Goal: Information Seeking & Learning: Find specific fact

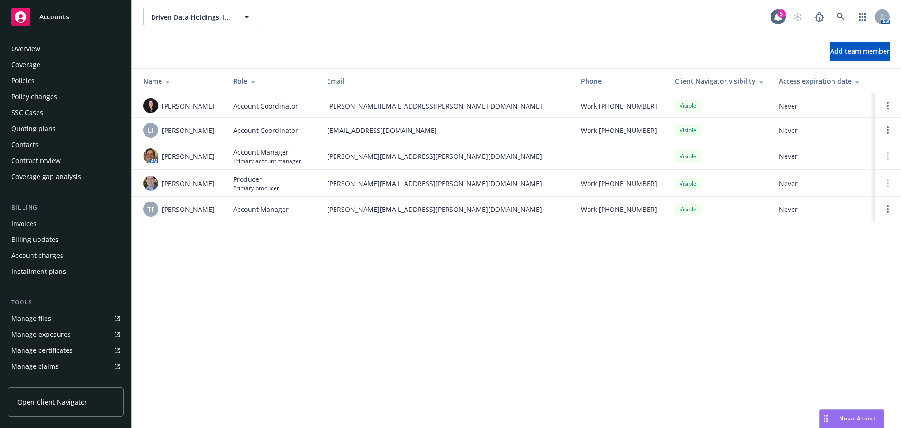
scroll to position [184, 0]
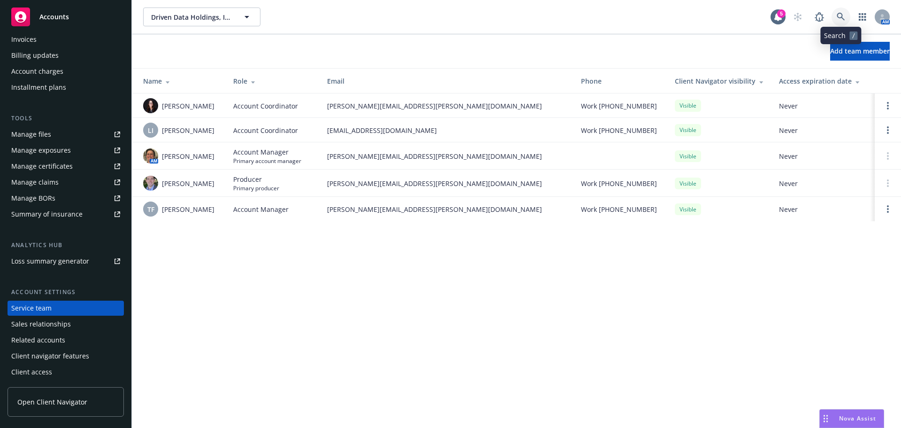
click at [836, 13] on link at bounding box center [841, 17] width 19 height 19
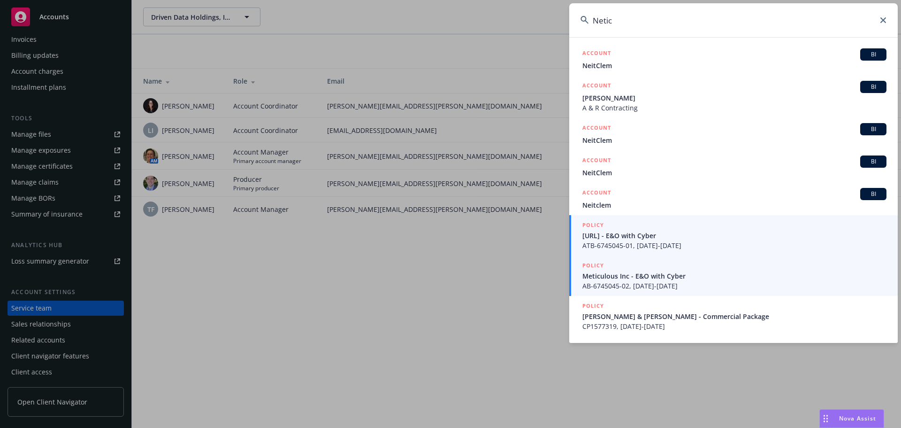
type input "Netic"
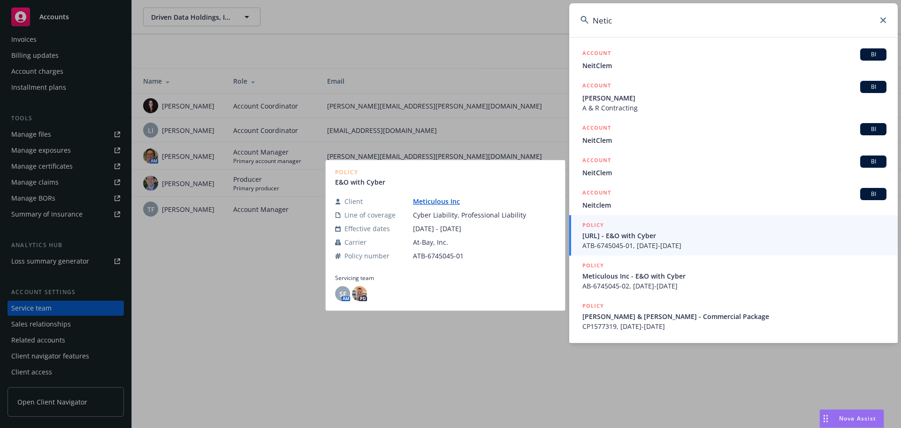
click at [656, 239] on span "Meticulous.AI - E&O with Cyber" at bounding box center [734, 235] width 304 height 10
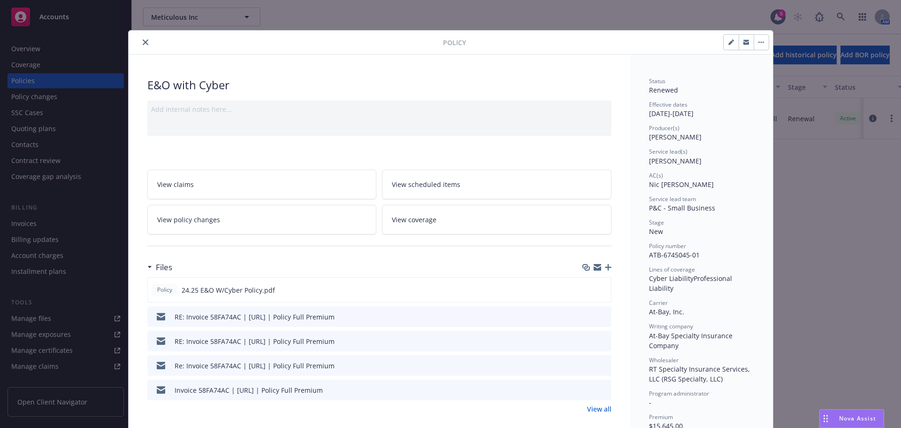
click at [136, 42] on div at bounding box center [287, 42] width 311 height 11
click at [140, 45] on button "close" at bounding box center [145, 42] width 11 height 11
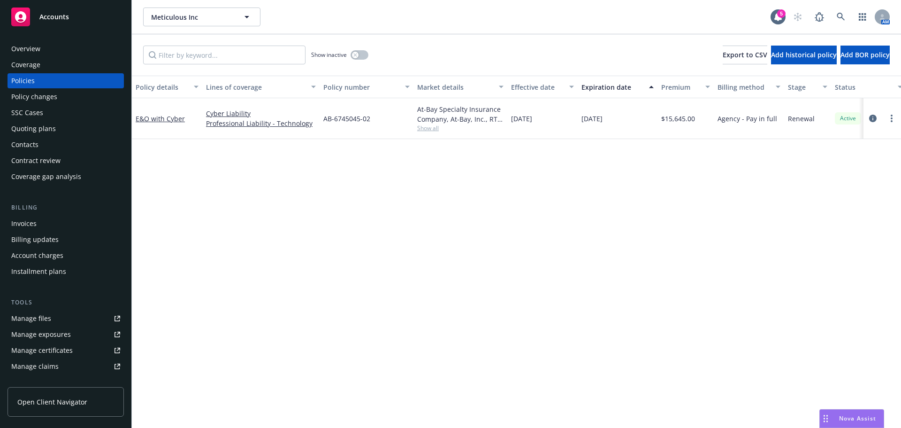
click at [55, 45] on div "Overview" at bounding box center [65, 48] width 109 height 15
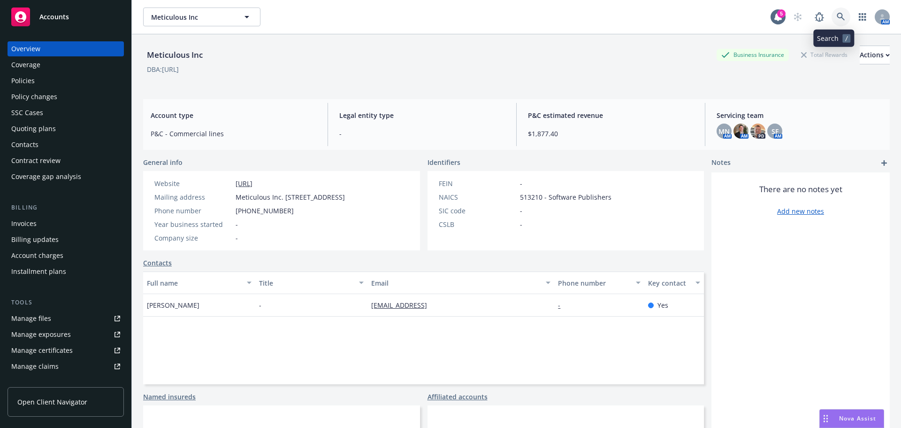
click at [832, 18] on link at bounding box center [841, 17] width 19 height 19
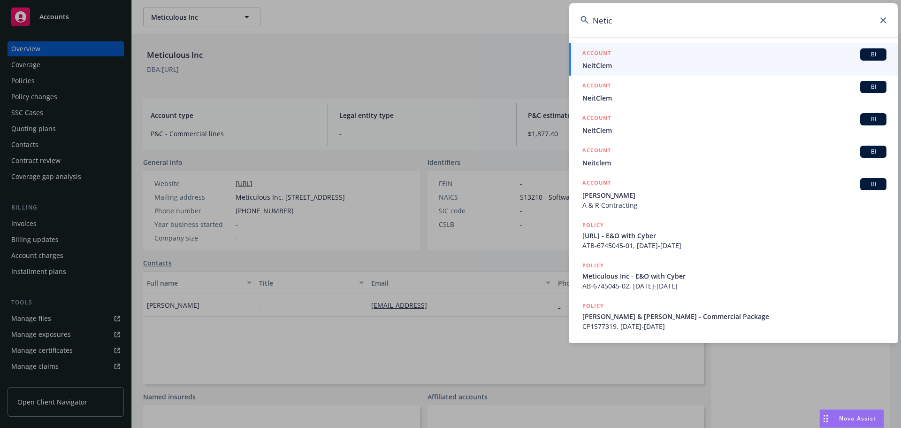
drag, startPoint x: 640, startPoint y: 21, endPoint x: 433, endPoint y: 8, distance: 207.8
click at [433, 8] on div "Netic ACCOUNT BI NeitClem ACCOUNT BI NeitClem ACCOUNT BI NeitClem ACCOUNT BI Ne…" at bounding box center [450, 214] width 901 height 428
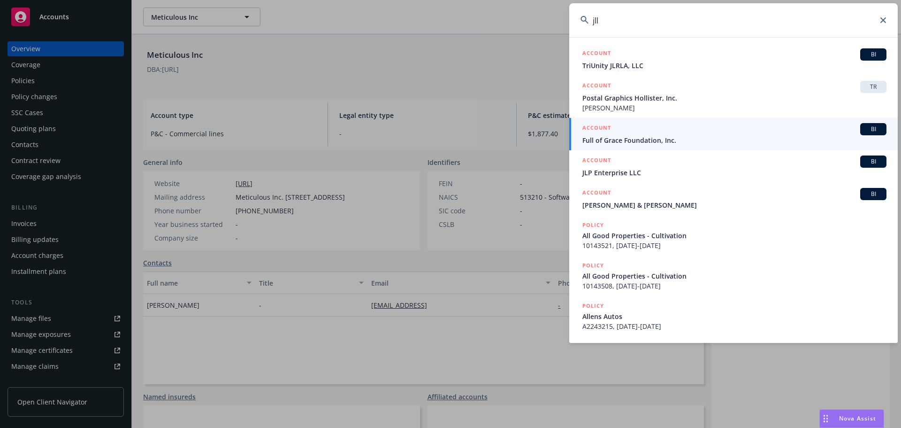
drag, startPoint x: 490, startPoint y: 8, endPoint x: 537, endPoint y: 7, distance: 47.4
click at [488, 7] on div "jll ACCOUNT BI TriUnity JLRLA, LLC ACCOUNT TR Postal Graphics Hollister, Inc. J…" at bounding box center [450, 214] width 901 height 428
paste input "Hugh.Scott@jll.com>"
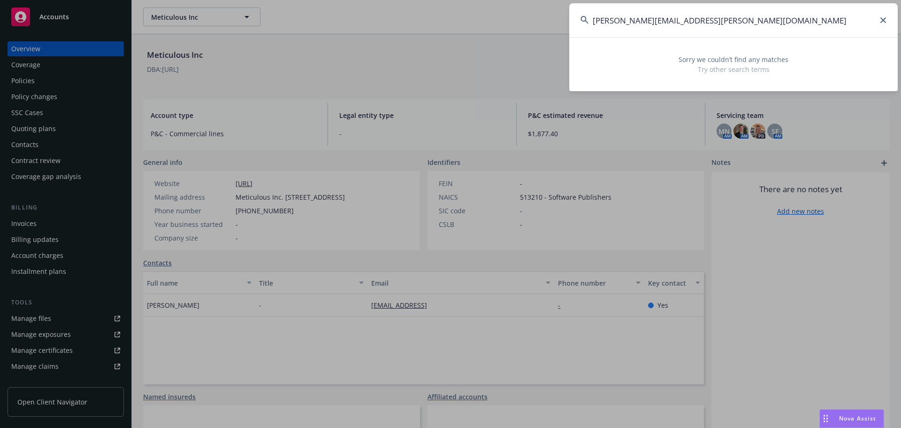
drag, startPoint x: 711, startPoint y: 24, endPoint x: 700, endPoint y: 21, distance: 11.9
click at [710, 21] on input "Hugh.Scott@jll.com" at bounding box center [733, 20] width 329 height 34
drag, startPoint x: 700, startPoint y: 21, endPoint x: 447, endPoint y: -3, distance: 254.1
click at [447, 0] on html "Accounts Overview Coverage Policies Policy changes SSC Cases Quoting plans Cont…" at bounding box center [450, 214] width 901 height 428
paste input "cassidy.zerrer@nmrk"
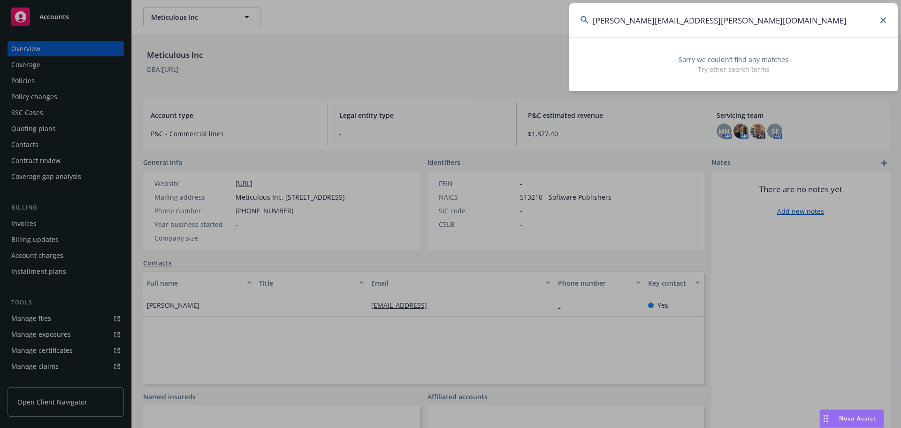
drag, startPoint x: 644, startPoint y: 21, endPoint x: 498, endPoint y: 23, distance: 145.5
click at [445, 21] on div "cassidy.zerrer@nmrk.com Sorry we couldn’t find any matches Try other search ter…" at bounding box center [450, 214] width 901 height 428
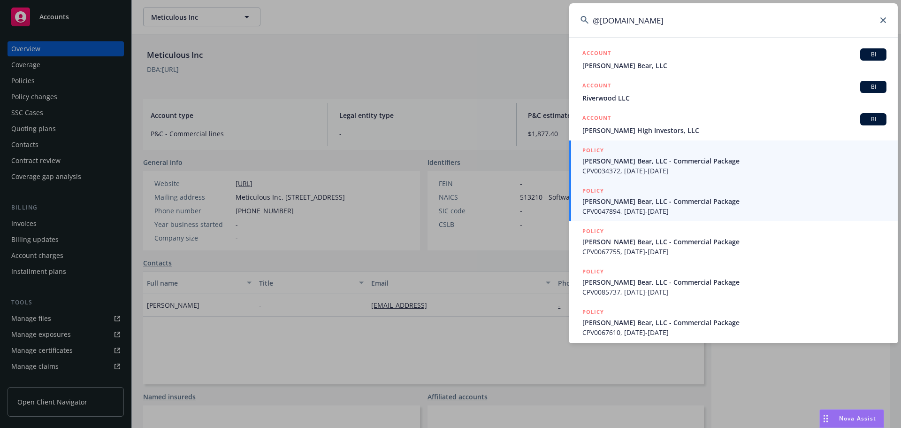
type input "@nmrk.com"
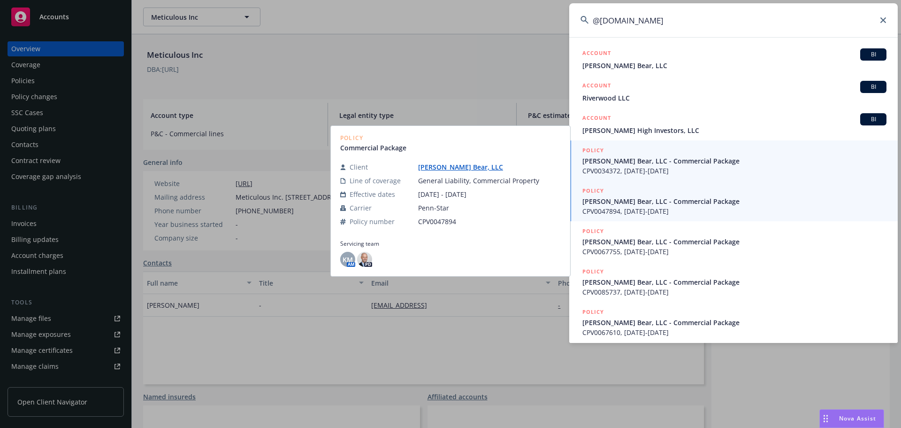
click at [697, 162] on span "Dwight Blake Bear, LLC - Commercial Package" at bounding box center [734, 161] width 304 height 10
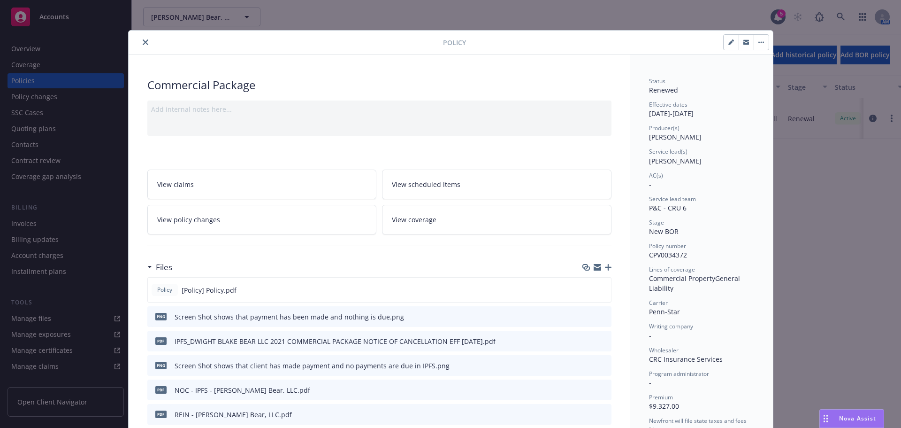
click at [144, 39] on button "close" at bounding box center [145, 42] width 11 height 11
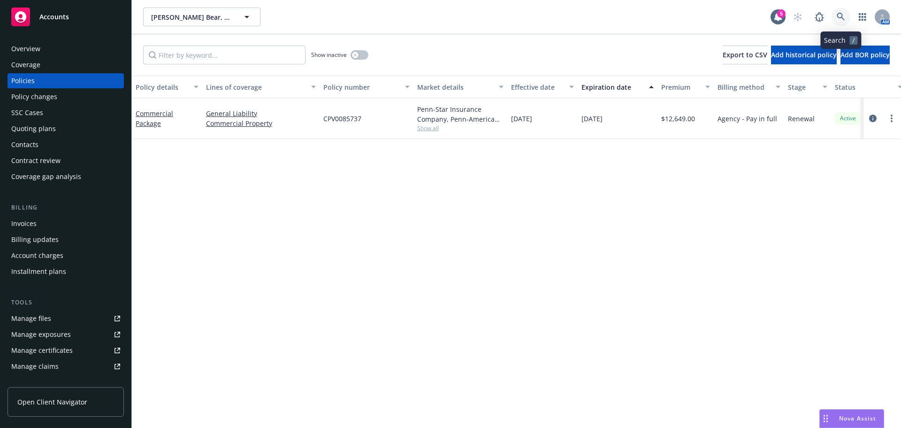
click at [841, 12] on link at bounding box center [841, 17] width 19 height 19
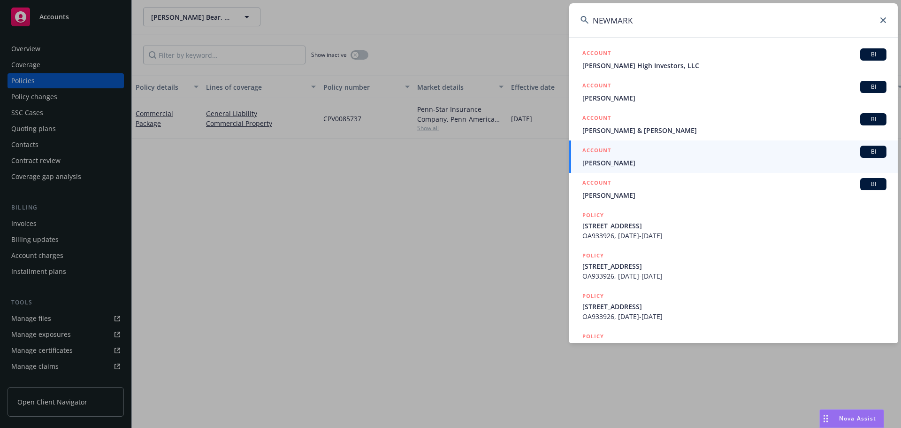
click at [475, 5] on div "NEWMARK ACCOUNT BI Emerson High Investors, LLC ACCOUNT BI Newman, Terry ACCOUNT…" at bounding box center [450, 214] width 901 height 428
click at [646, 22] on input "NEWMARK" at bounding box center [733, 20] width 329 height 34
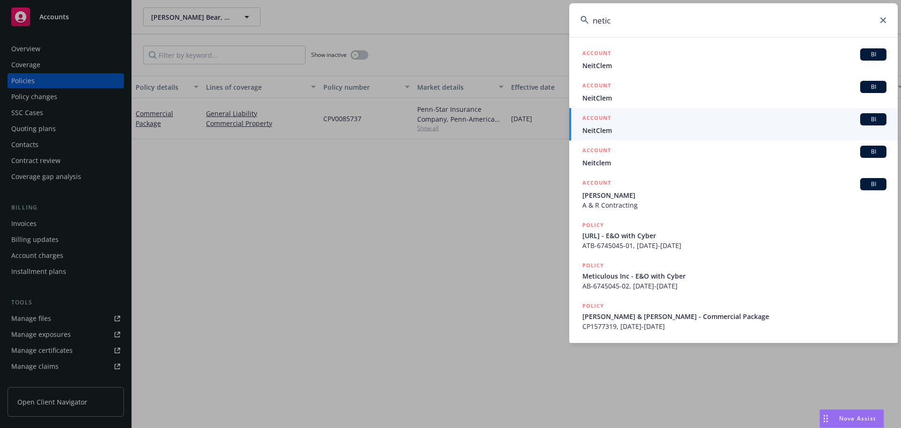
drag, startPoint x: 558, startPoint y: 27, endPoint x: 469, endPoint y: 20, distance: 89.0
click at [468, 22] on div "netic ACCOUNT BI NeitClem ACCOUNT BI NeitClem ACCOUNT BI NeitClem ACCOUNT BI Ne…" at bounding box center [450, 214] width 901 height 428
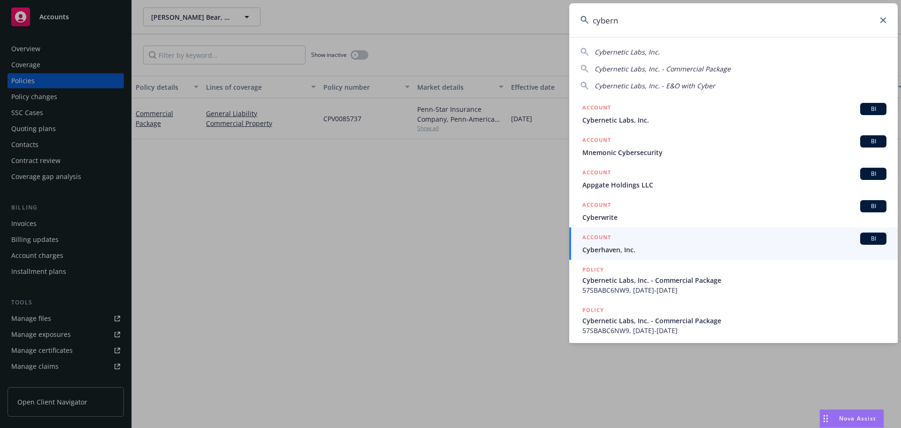
type input "cybern"
click at [605, 118] on span "Cybernetic Labs, Inc." at bounding box center [734, 120] width 304 height 10
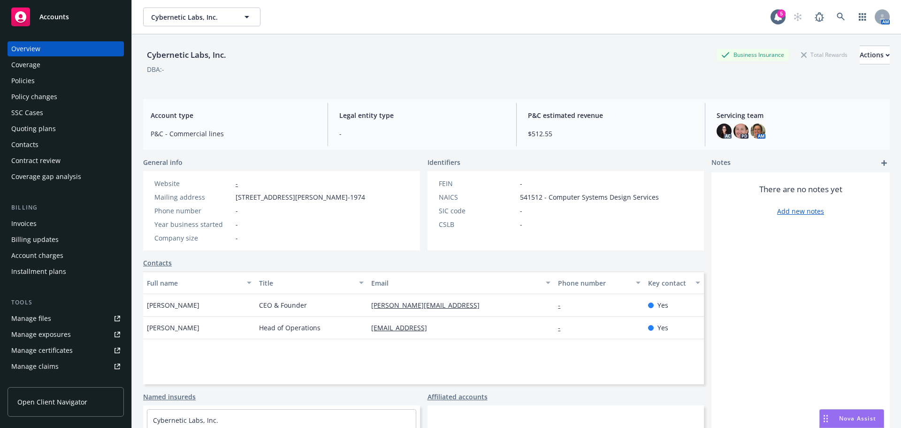
click at [65, 84] on div "Policies" at bounding box center [65, 80] width 109 height 15
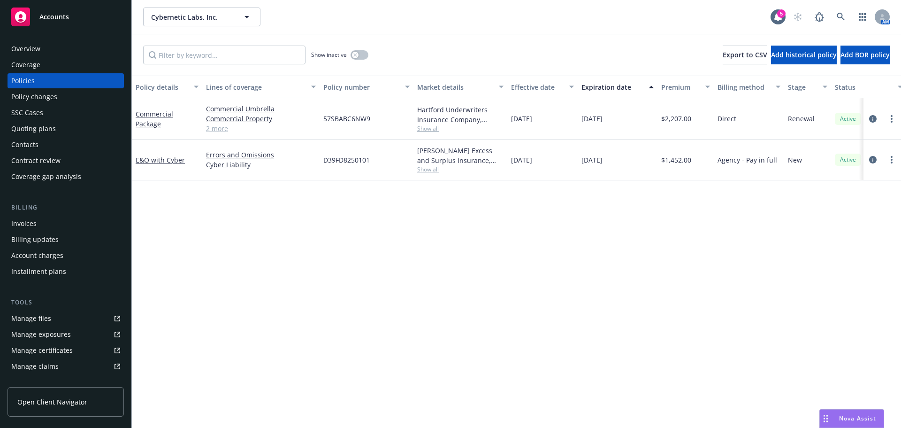
click at [44, 55] on div "Overview" at bounding box center [65, 48] width 109 height 15
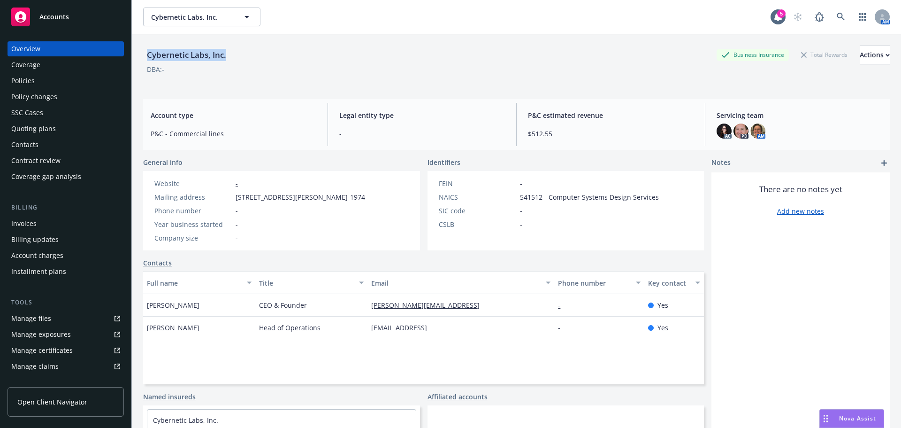
drag, startPoint x: 145, startPoint y: 54, endPoint x: 273, endPoint y: 58, distance: 127.2
click at [269, 58] on div "Cybernetic Labs, Inc. Business Insurance Total Rewards Actions" at bounding box center [516, 55] width 747 height 19
copy div "Cybernetic Labs, Inc."
click at [48, 144] on div "Contacts" at bounding box center [65, 144] width 109 height 15
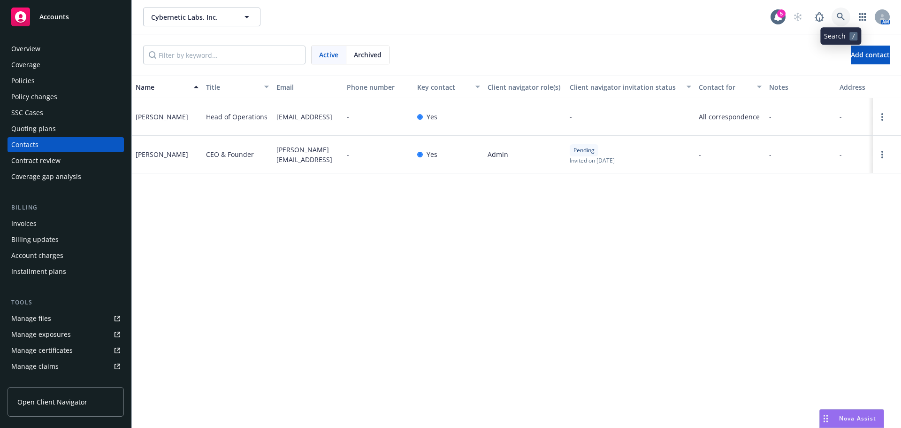
click at [841, 18] on icon at bounding box center [841, 17] width 8 height 8
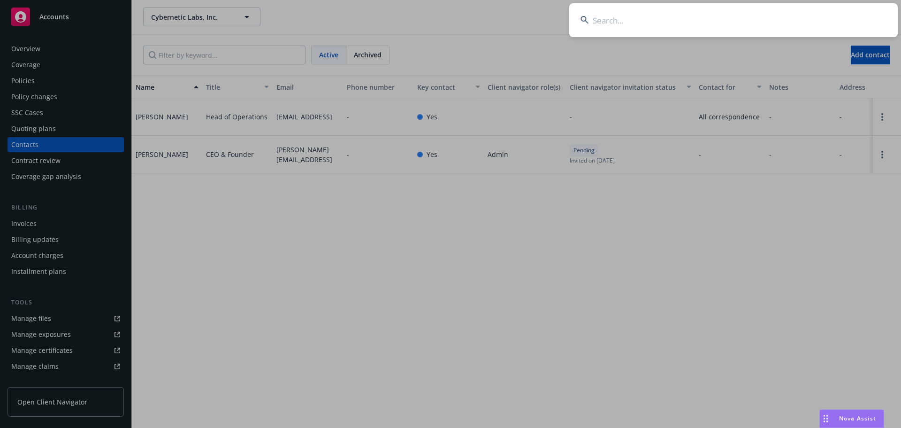
type input "San Mateo County Convention and Visitors Bureau"
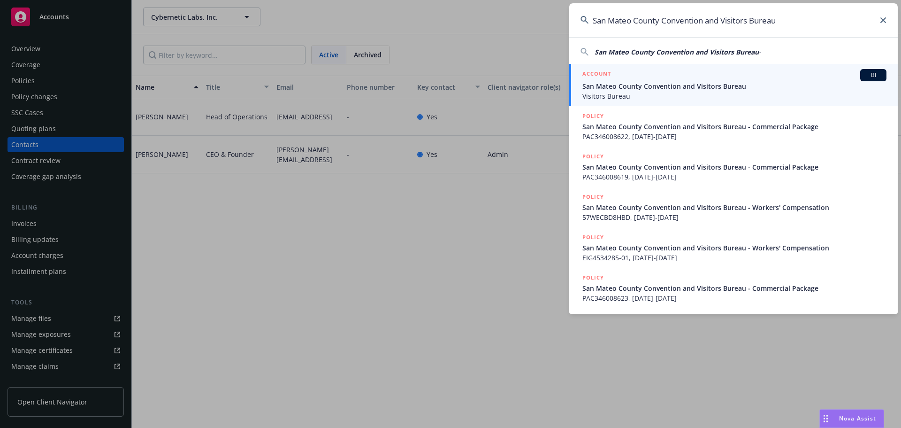
click at [642, 86] on span "San Mateo County Convention and Visitors Bureau" at bounding box center [734, 86] width 304 height 10
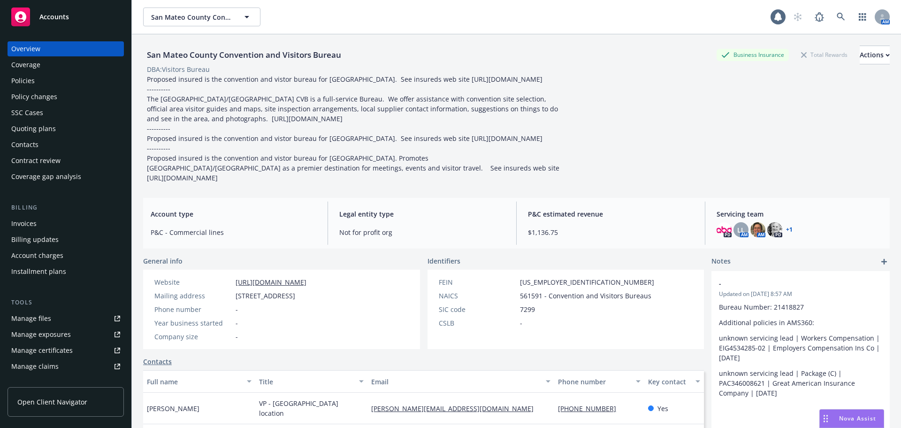
click at [24, 82] on div "Policies" at bounding box center [22, 80] width 23 height 15
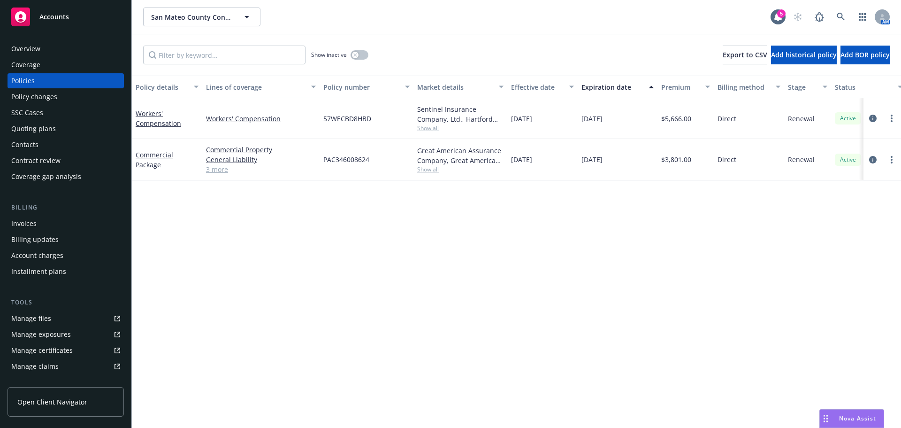
click at [38, 52] on div "Overview Coverage Policies Policy changes SSC Cases Quoting plans Contacts Cont…" at bounding box center [66, 112] width 116 height 143
click at [38, 51] on div "Overview" at bounding box center [25, 48] width 29 height 15
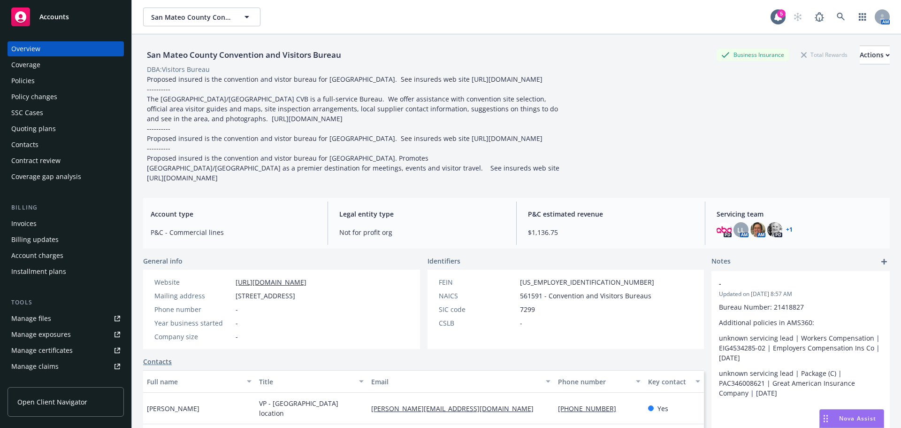
click at [34, 82] on div "Policies" at bounding box center [22, 80] width 23 height 15
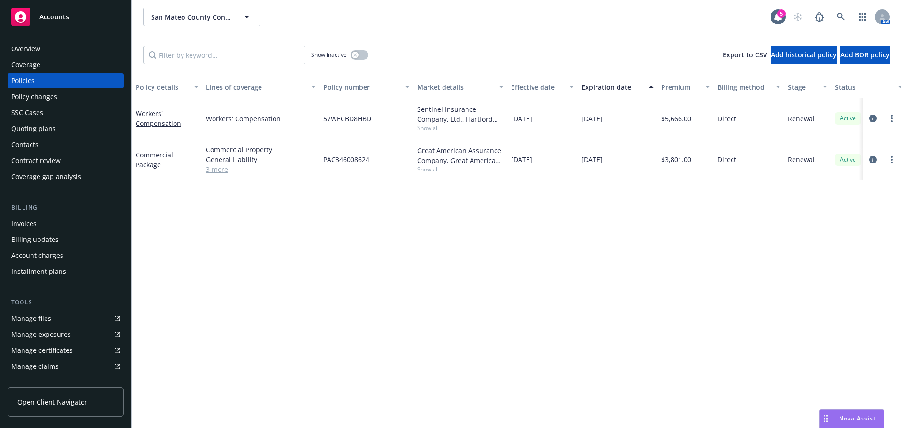
click at [34, 145] on div "Contacts" at bounding box center [24, 144] width 27 height 15
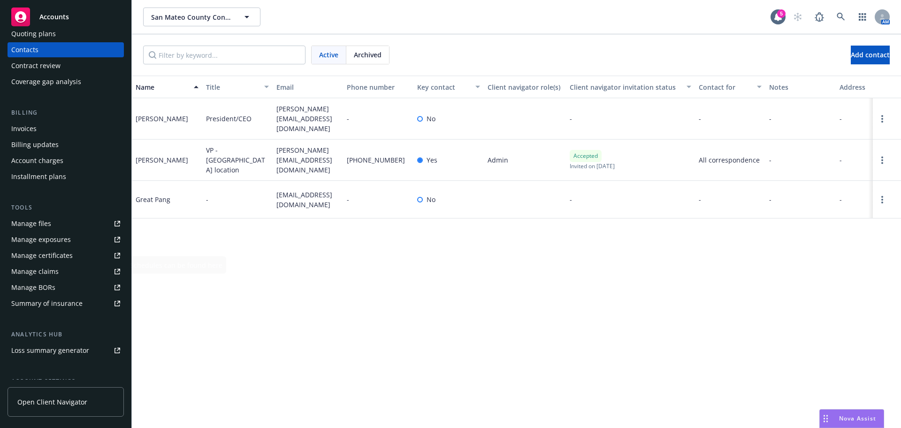
scroll to position [141, 0]
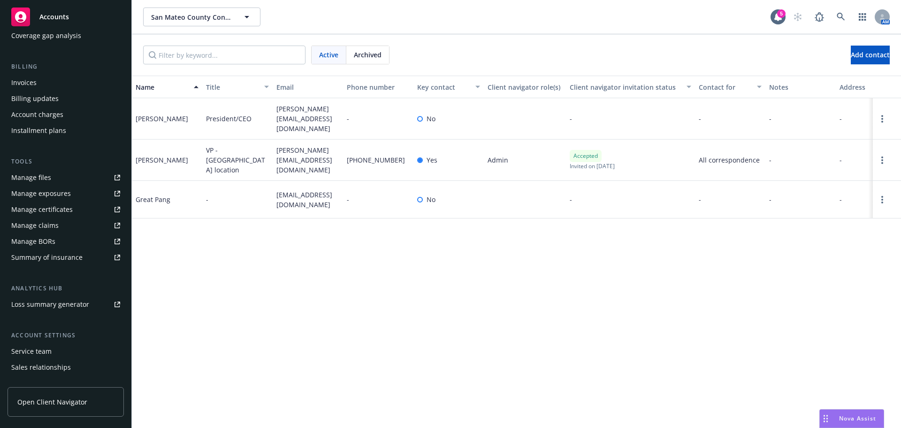
click at [39, 351] on div "Service team" at bounding box center [31, 351] width 40 height 15
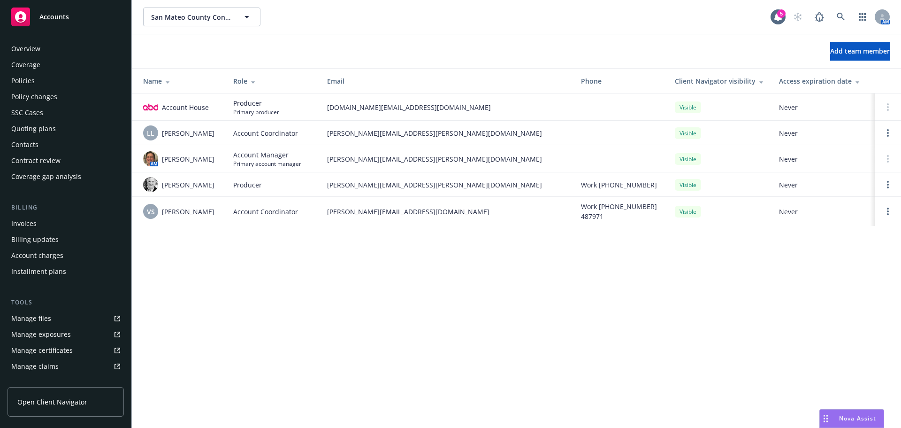
click at [32, 78] on div "Policies" at bounding box center [22, 80] width 23 height 15
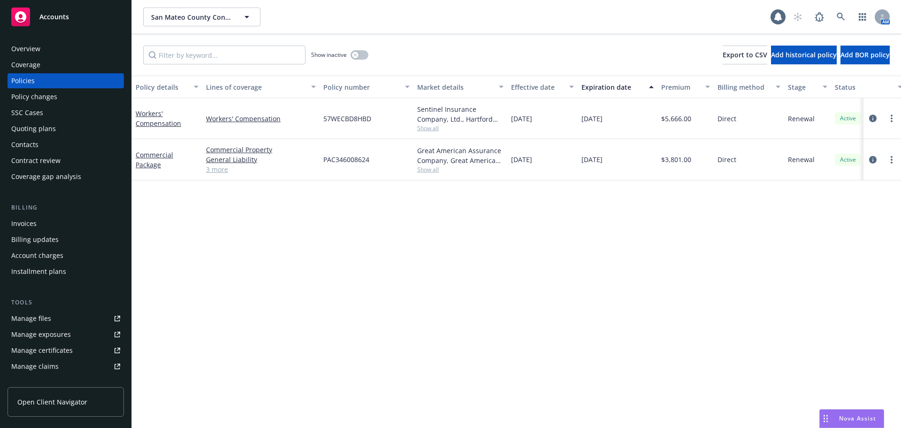
click at [428, 169] on span "Show all" at bounding box center [460, 169] width 86 height 8
drag, startPoint x: 628, startPoint y: 283, endPoint x: 898, endPoint y: 252, distance: 271.6
click at [648, 280] on div "Policy details Lines of coverage Policy number Market details Effective date Ex…" at bounding box center [516, 252] width 769 height 352
click at [427, 132] on span "Show all" at bounding box center [460, 128] width 86 height 8
click at [644, 262] on div "Policy details Lines of coverage Policy number Market details Effective date Ex…" at bounding box center [516, 252] width 769 height 352
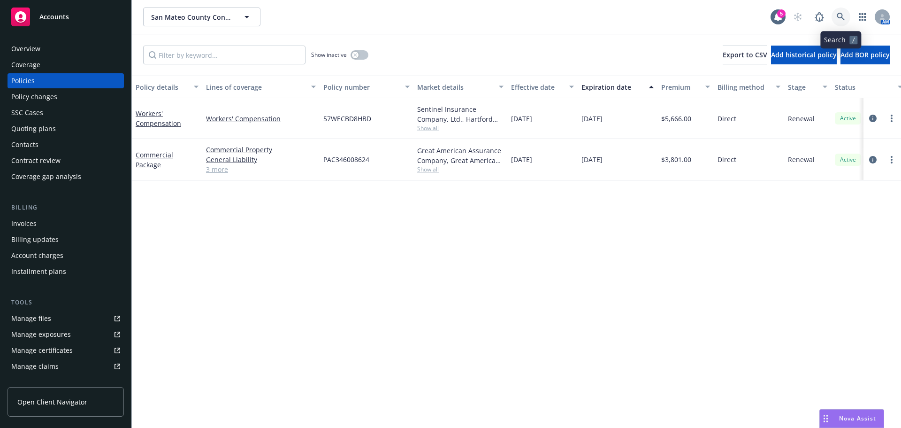
click at [839, 18] on icon at bounding box center [841, 17] width 8 height 8
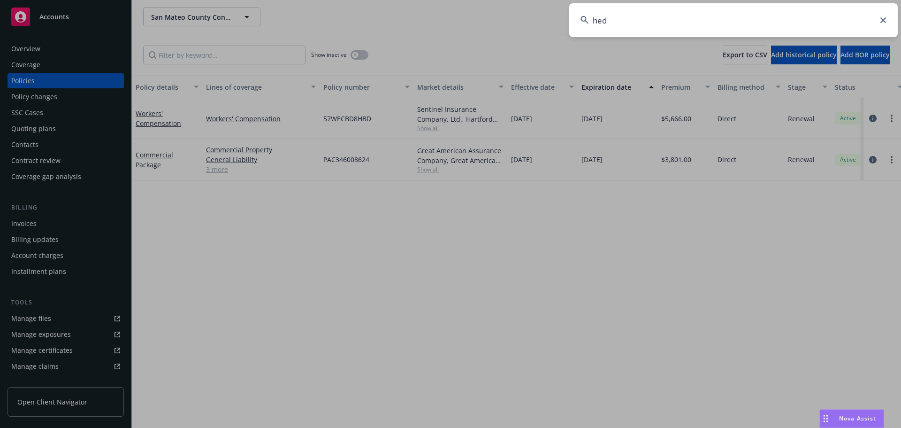
type input "hedr"
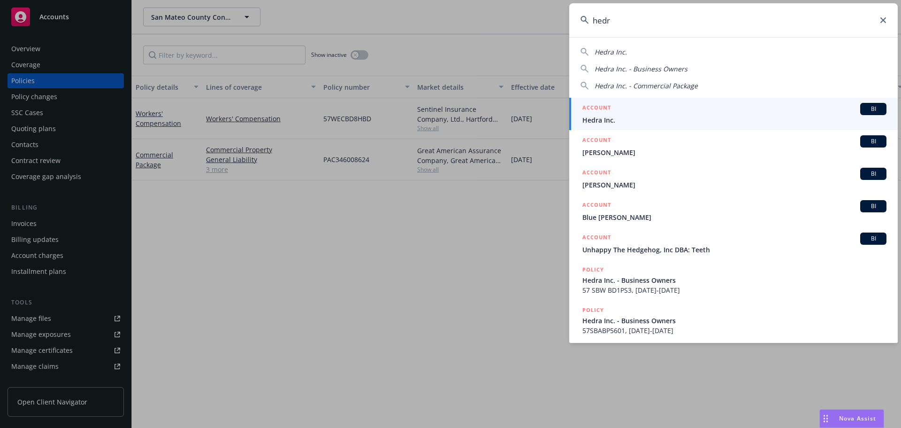
click at [623, 117] on span "Hedra Inc." at bounding box center [734, 120] width 304 height 10
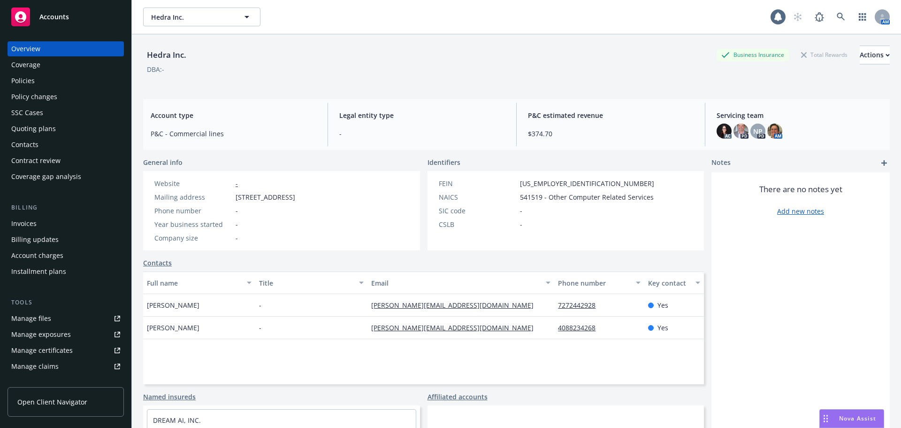
click at [60, 76] on div "Policies" at bounding box center [65, 80] width 109 height 15
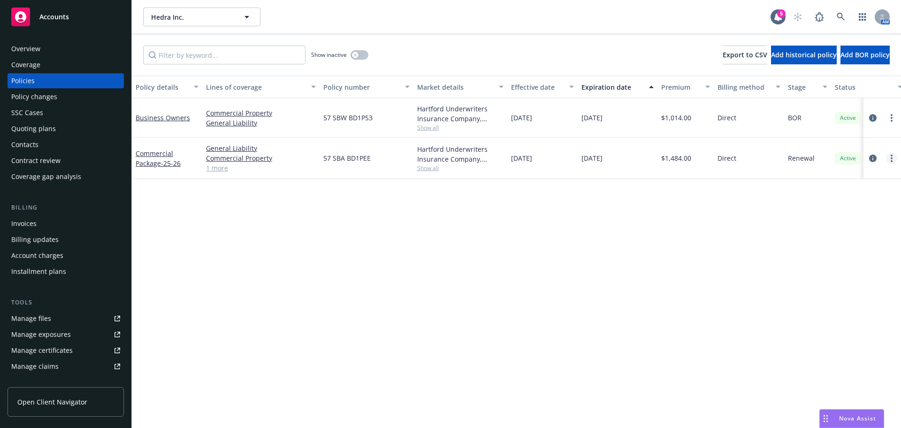
click at [891, 158] on icon "more" at bounding box center [892, 158] width 2 height 8
drag, startPoint x: 698, startPoint y: 266, endPoint x: 866, endPoint y: 167, distance: 194.8
click at [704, 260] on div "Policy details Lines of coverage Policy number Market details Effective date Ex…" at bounding box center [516, 252] width 769 height 352
click at [872, 157] on icon "circleInformation" at bounding box center [873, 158] width 8 height 8
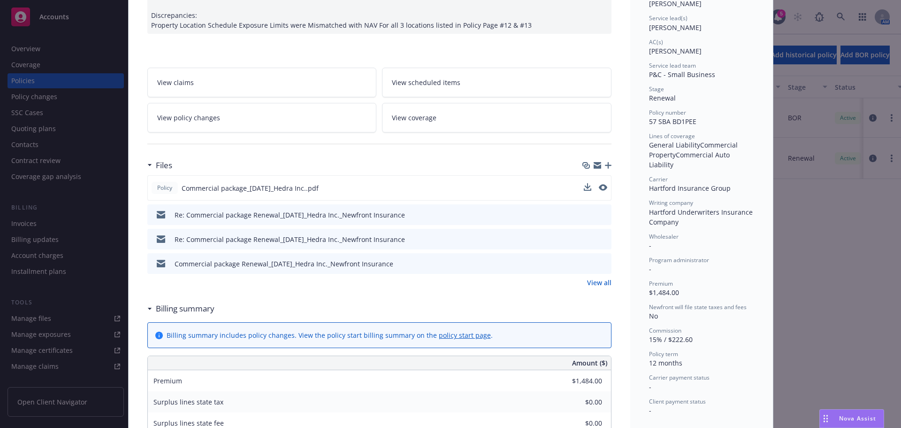
scroll to position [141, 0]
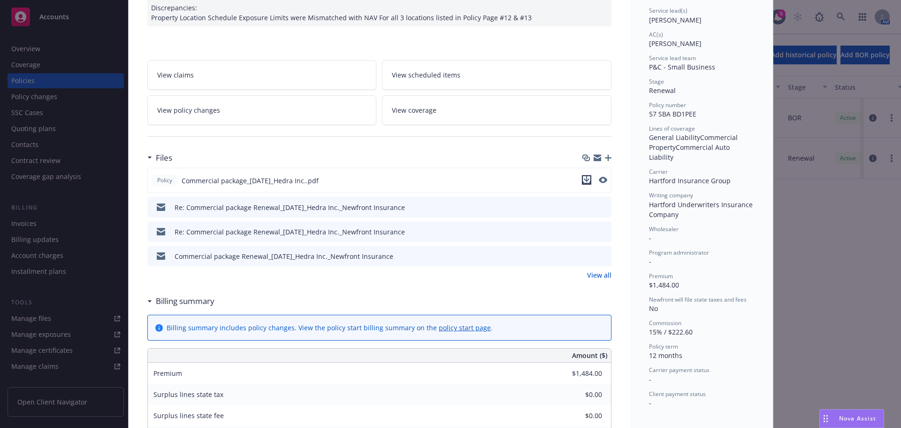
click at [585, 181] on icon "download file" at bounding box center [587, 180] width 8 height 8
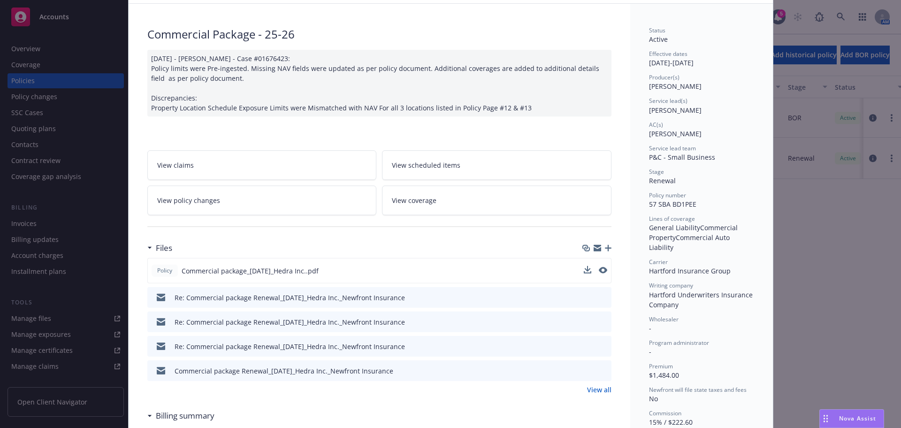
scroll to position [0, 0]
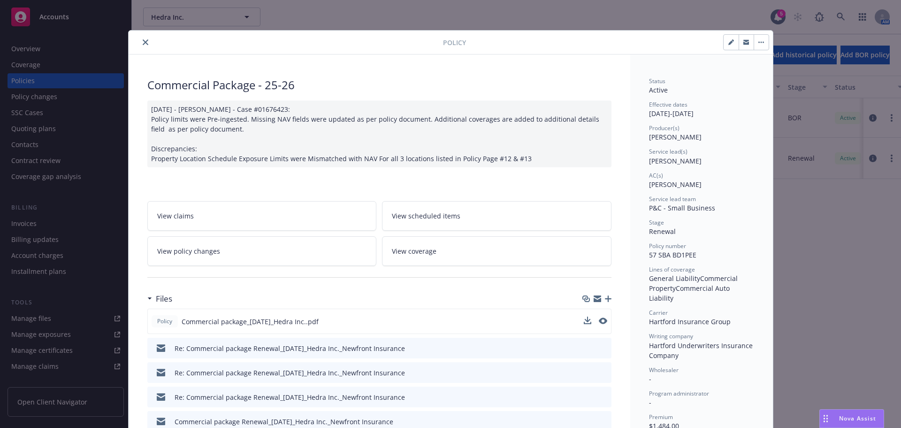
drag, startPoint x: 144, startPoint y: 42, endPoint x: 173, endPoint y: 41, distance: 29.1
click at [143, 41] on icon "close" at bounding box center [146, 42] width 6 height 6
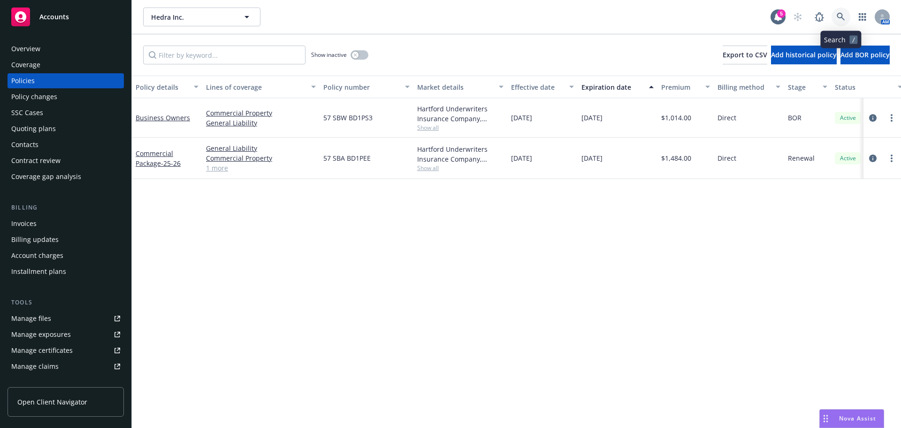
click at [838, 11] on link at bounding box center [841, 17] width 19 height 19
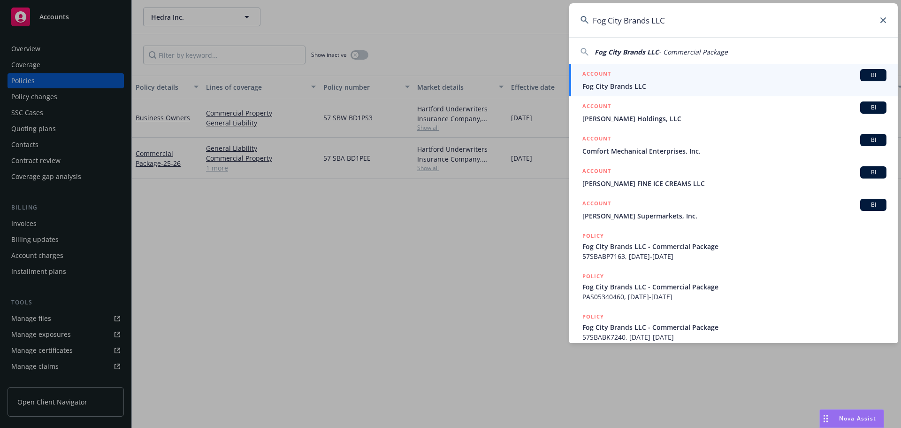
type input "Fog City Brands LLC"
click at [643, 89] on span "Fog City Brands LLC" at bounding box center [734, 86] width 304 height 10
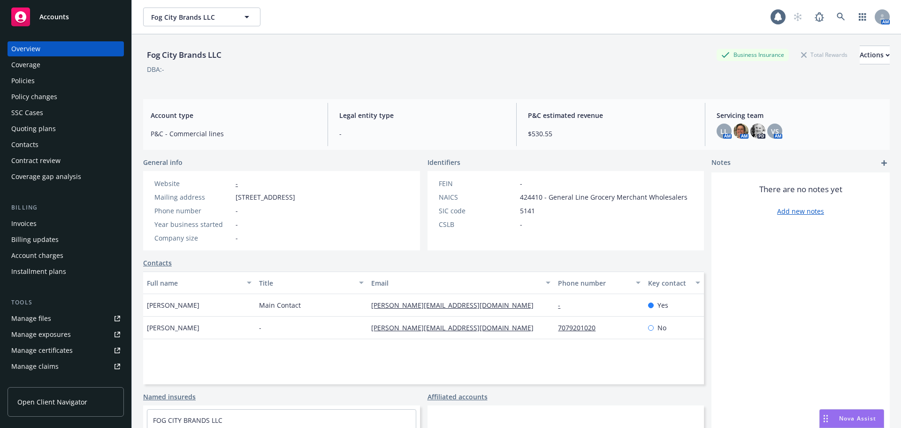
click at [26, 74] on div "Policies" at bounding box center [22, 80] width 23 height 15
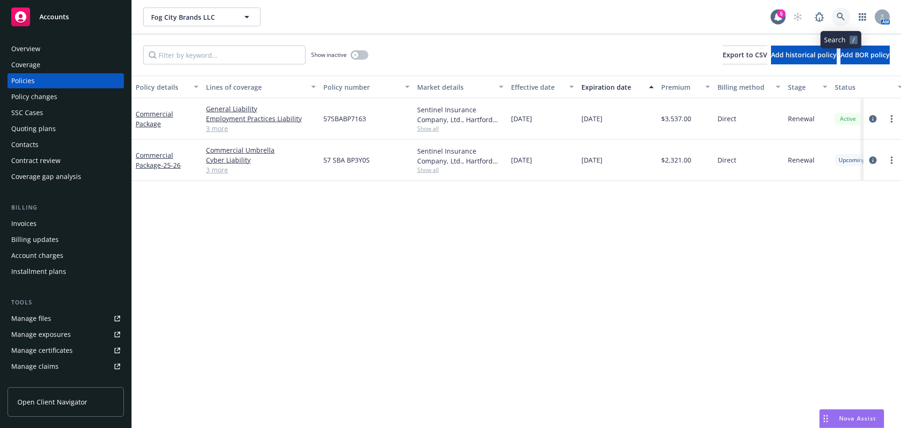
click at [839, 18] on icon at bounding box center [841, 17] width 8 height 8
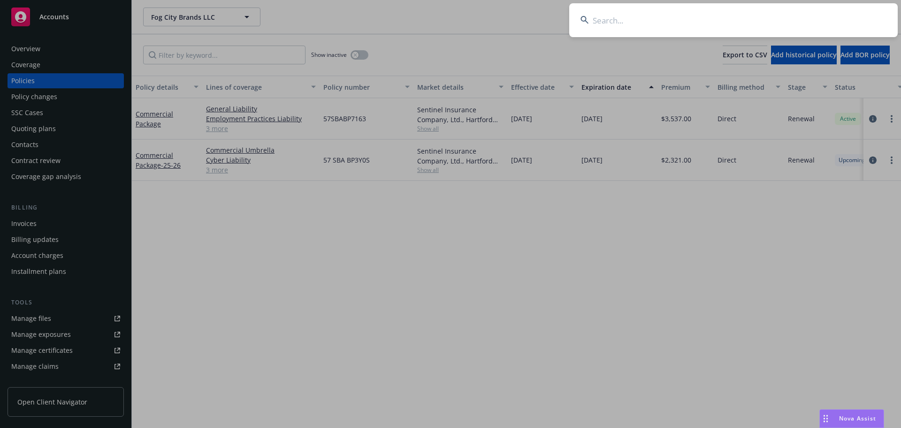
type input "d"
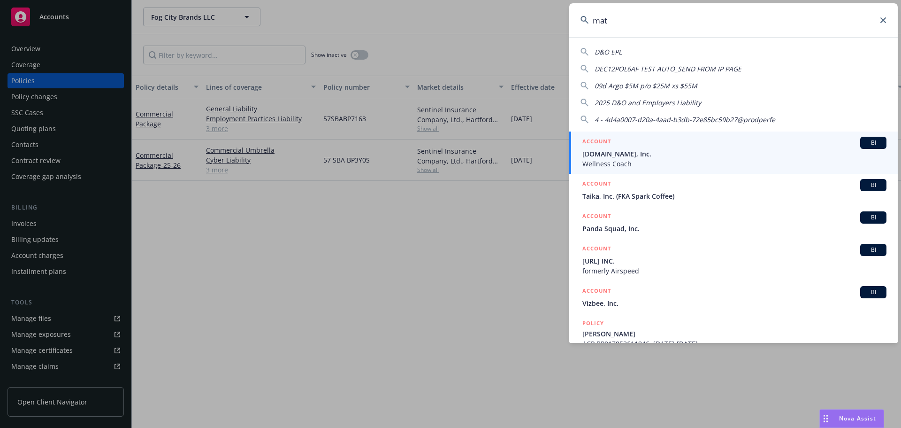
type input "mati"
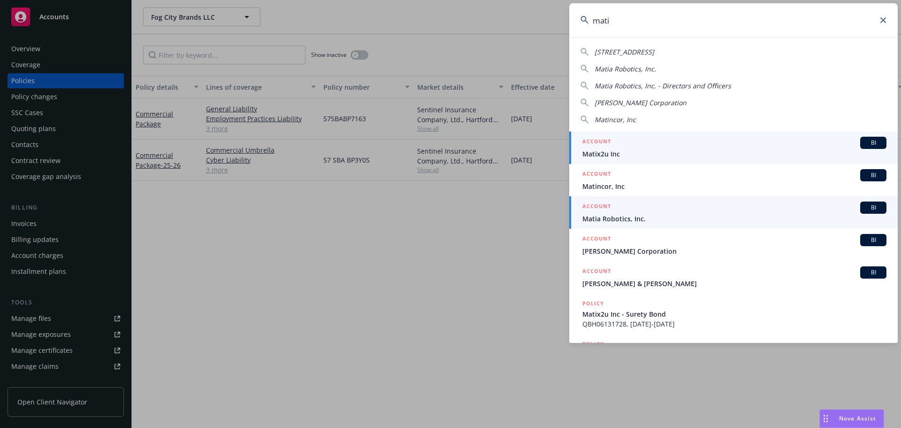
click at [644, 210] on div "ACCOUNT BI" at bounding box center [734, 207] width 304 height 12
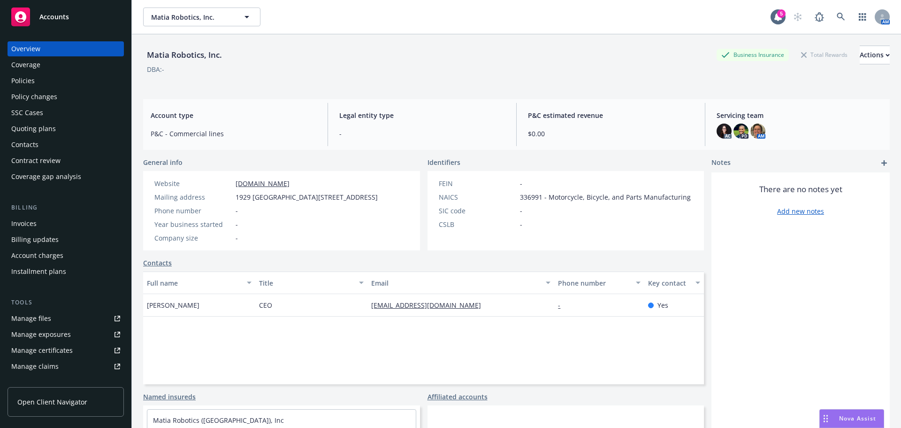
click at [21, 79] on div "Policies" at bounding box center [22, 80] width 23 height 15
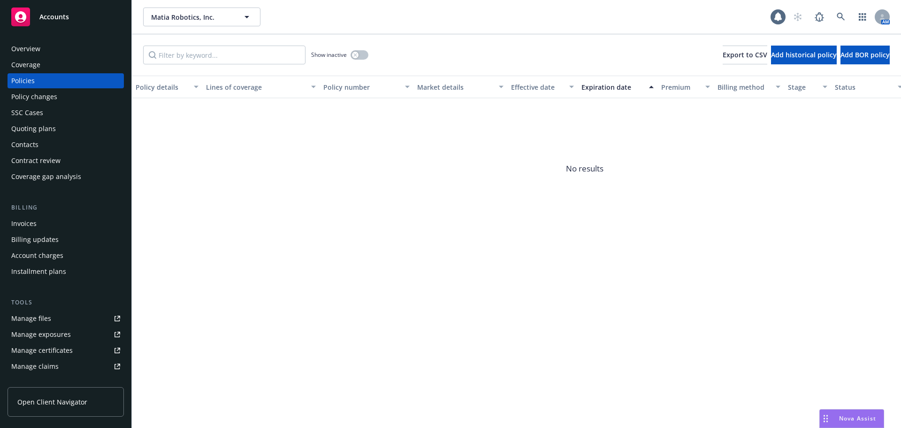
click at [45, 129] on div "Quoting plans" at bounding box center [33, 128] width 45 height 15
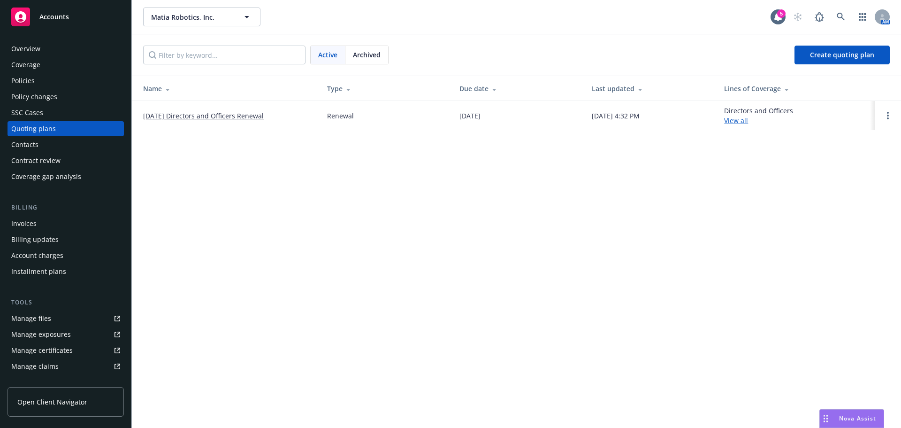
click at [205, 116] on link "[DATE] Directors and Officers Renewal" at bounding box center [203, 116] width 121 height 10
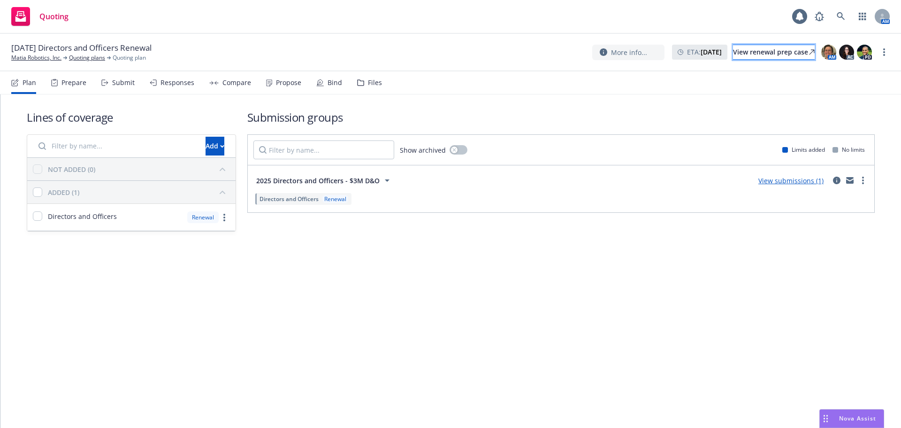
click at [750, 56] on div "View renewal prep case" at bounding box center [774, 52] width 82 height 14
click at [276, 82] on div "Propose" at bounding box center [288, 83] width 25 height 8
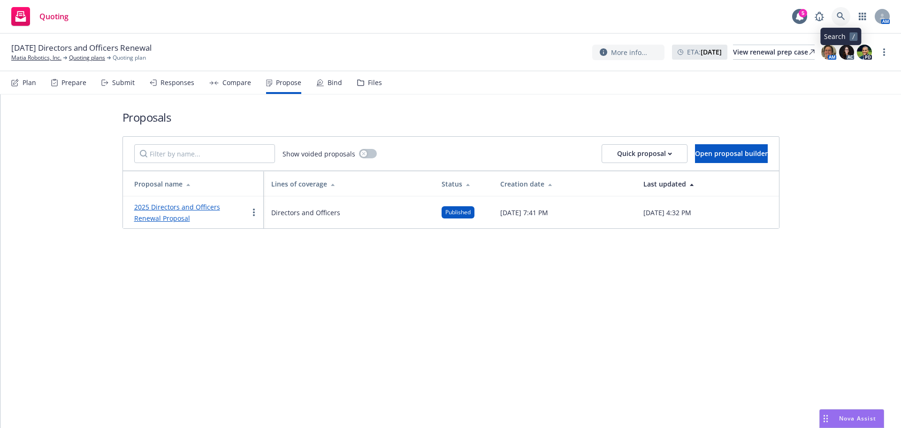
click at [843, 16] on icon at bounding box center [841, 16] width 8 height 8
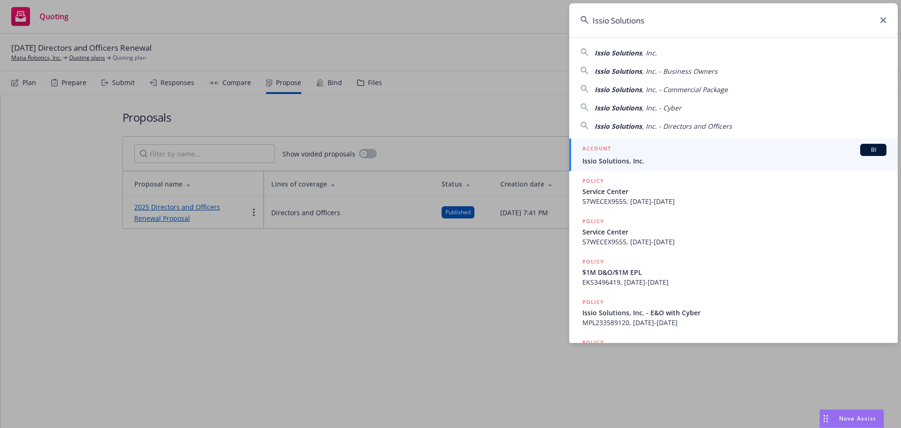
type input "Issio Solutions"
click at [622, 150] on div "ACCOUNT BI" at bounding box center [734, 150] width 304 height 12
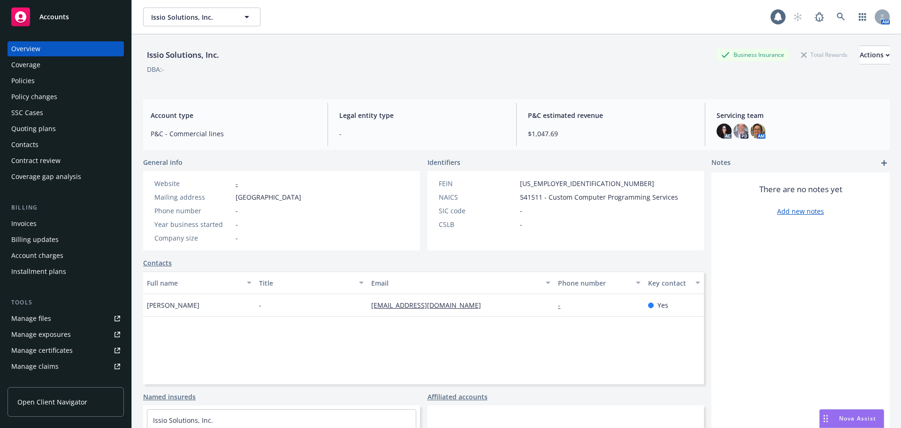
click at [28, 77] on div "Policies" at bounding box center [22, 80] width 23 height 15
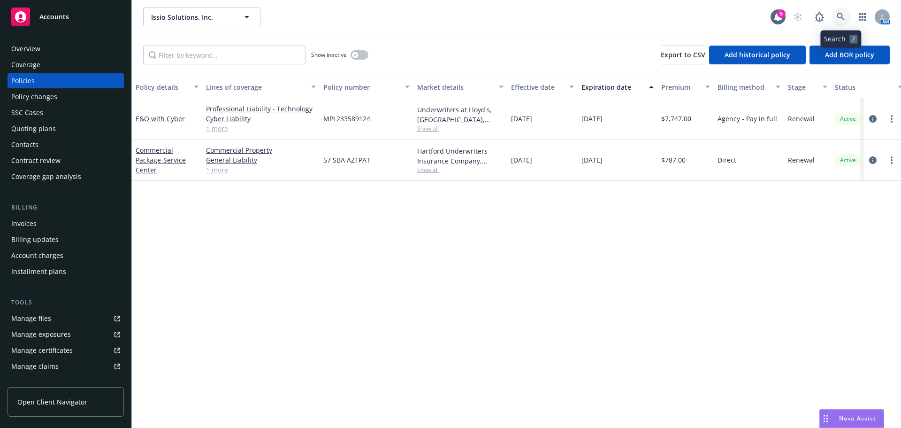
click at [837, 20] on icon at bounding box center [841, 17] width 8 height 8
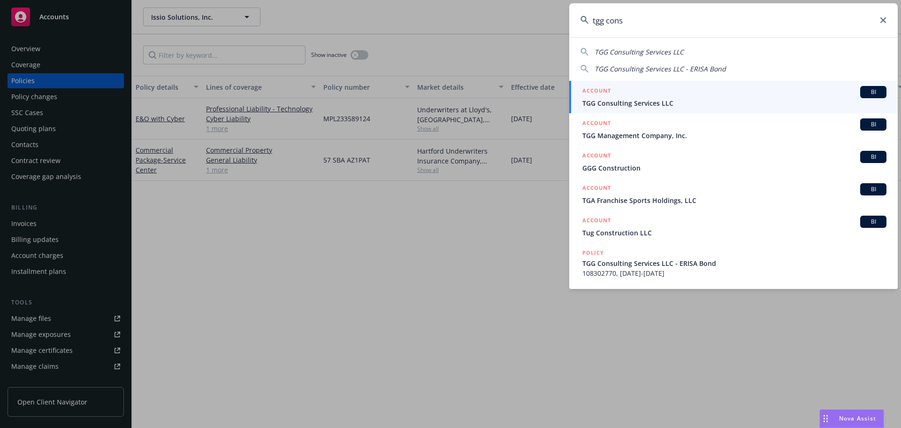
type input "tgg cons"
click at [647, 94] on div "ACCOUNT BI" at bounding box center [734, 92] width 304 height 12
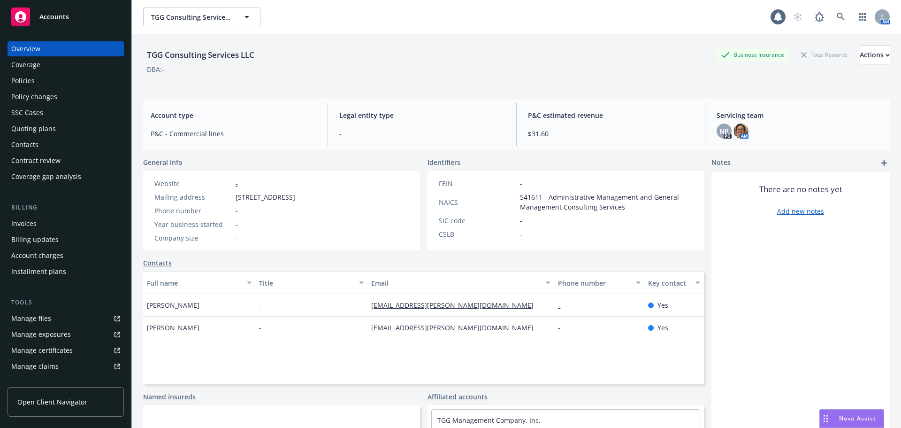
click at [44, 80] on div "Policies" at bounding box center [65, 80] width 109 height 15
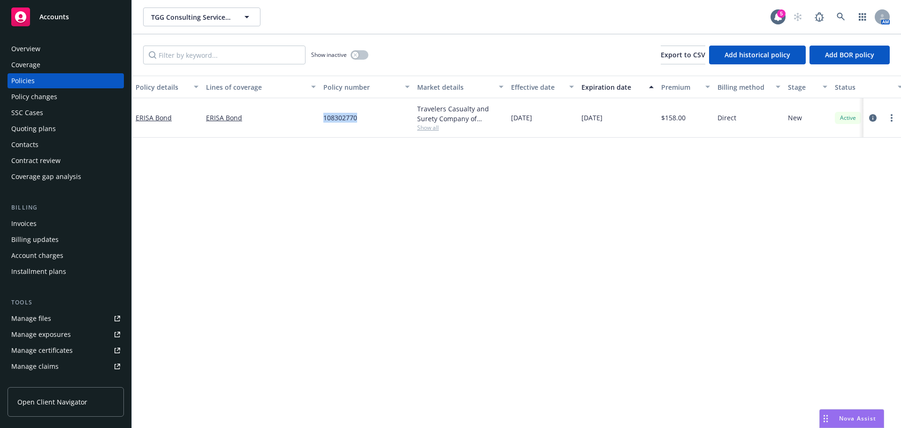
drag, startPoint x: 325, startPoint y: 119, endPoint x: 364, endPoint y: 117, distance: 39.0
click at [364, 117] on div "ERISA Bond ERISA Bond 108302770 Travelers Casualty and Surety Company of Americ…" at bounding box center [585, 117] width 906 height 39
copy div "108302770"
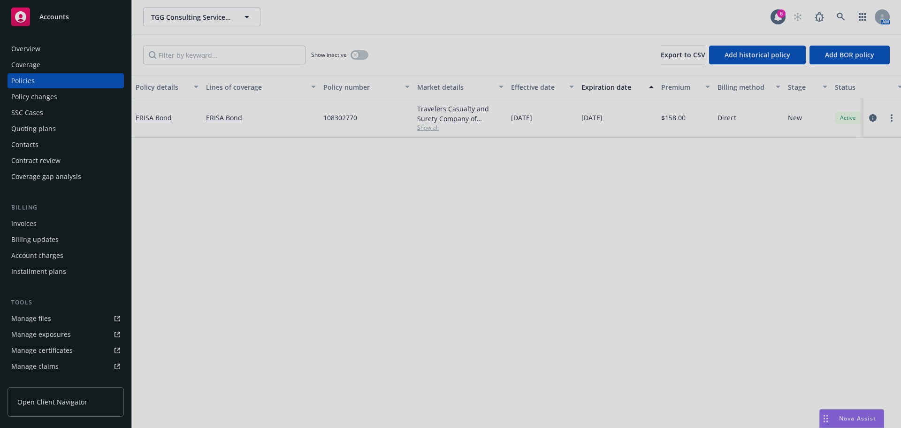
drag, startPoint x: 216, startPoint y: 203, endPoint x: 225, endPoint y: 202, distance: 8.5
click at [216, 203] on div at bounding box center [450, 214] width 901 height 428
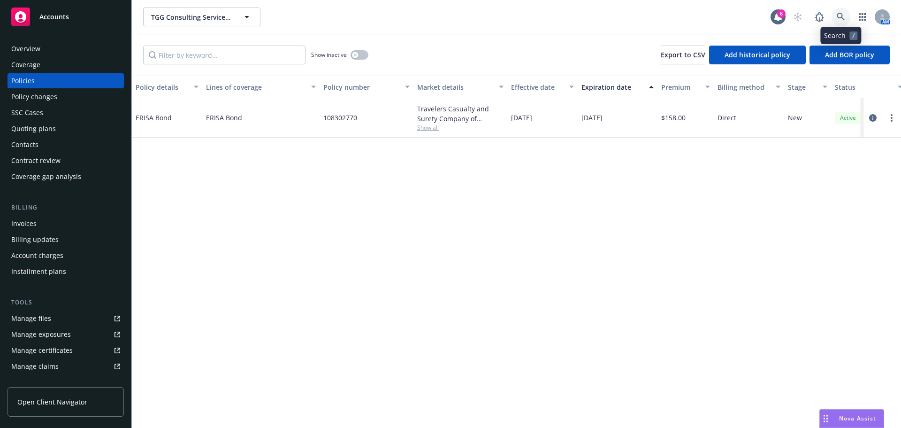
click at [846, 14] on link at bounding box center [841, 17] width 19 height 19
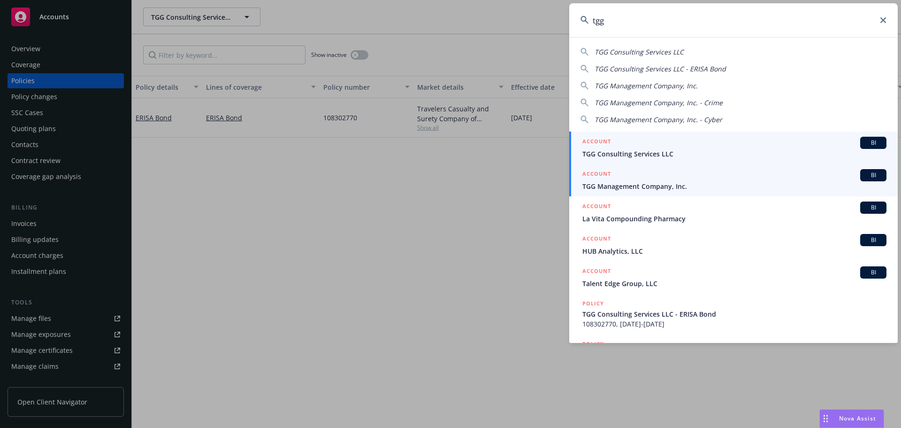
type input "tgg"
click at [658, 187] on span "TGG Management Company, Inc." at bounding box center [734, 186] width 304 height 10
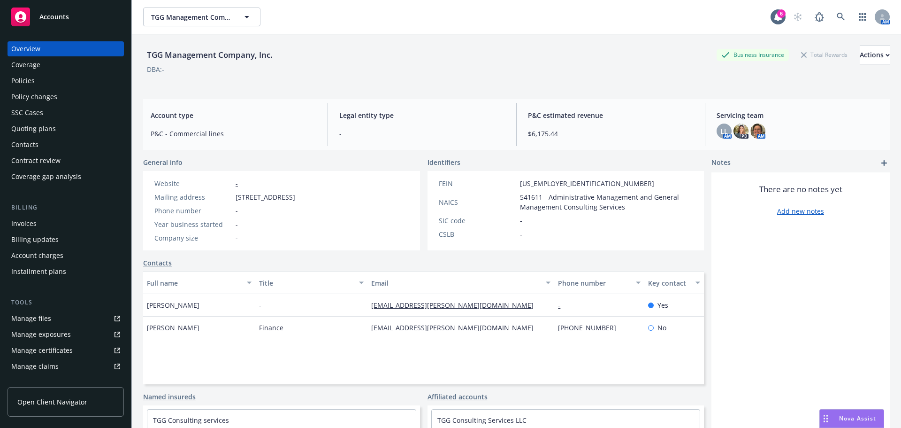
click at [41, 82] on div "Policies" at bounding box center [65, 80] width 109 height 15
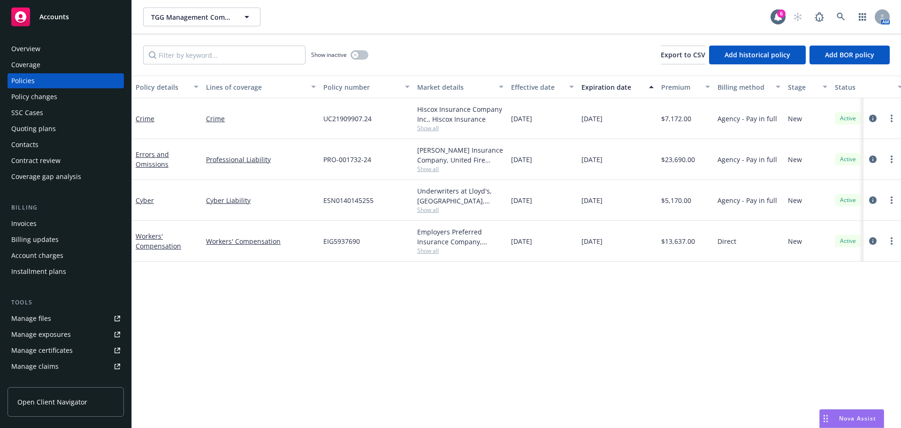
click at [424, 209] on span "Show all" at bounding box center [460, 210] width 86 height 8
click at [635, 325] on div "Policy details Lines of coverage Policy number Market details Effective date Ex…" at bounding box center [516, 252] width 769 height 352
click at [432, 129] on span "Show all" at bounding box center [460, 128] width 86 height 8
click at [700, 396] on div "Policy details Lines of coverage Policy number Market details Effective date Ex…" at bounding box center [516, 252] width 769 height 352
drag, startPoint x: 320, startPoint y: 118, endPoint x: 678, endPoint y: 144, distance: 359.5
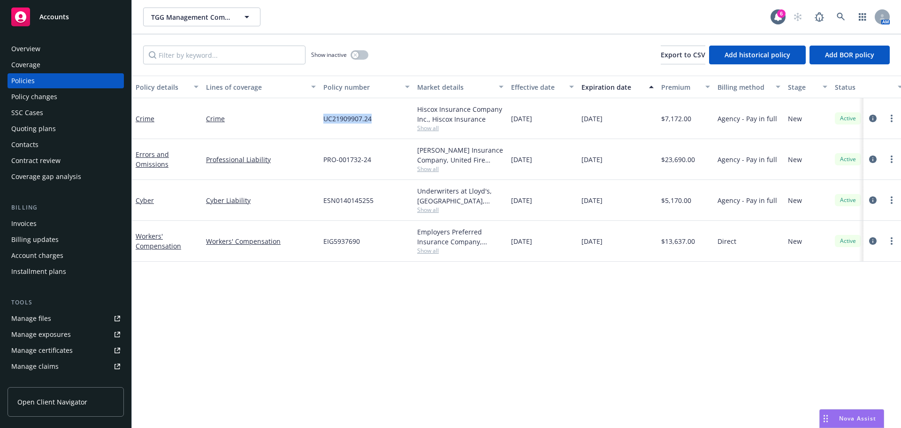
click at [395, 118] on div "UC21909907.24" at bounding box center [367, 118] width 94 height 41
copy span "UC21909907.24"
click at [841, 14] on icon at bounding box center [841, 17] width 8 height 8
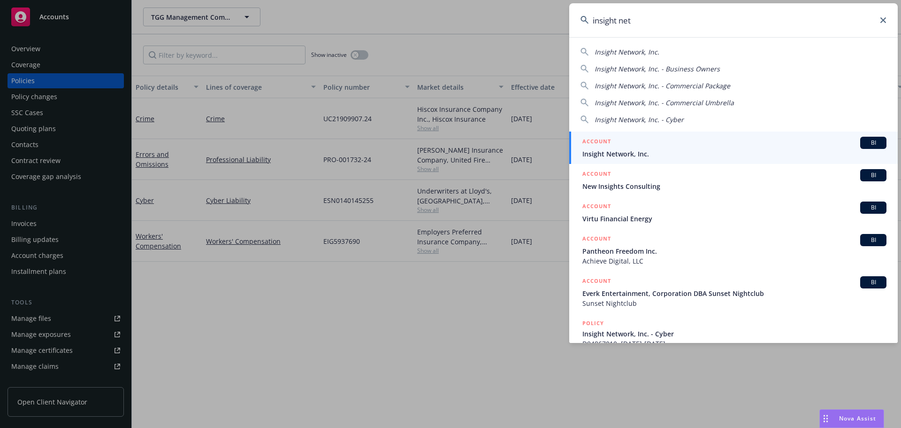
type input "insight net"
click at [628, 144] on div "ACCOUNT BI" at bounding box center [734, 143] width 304 height 12
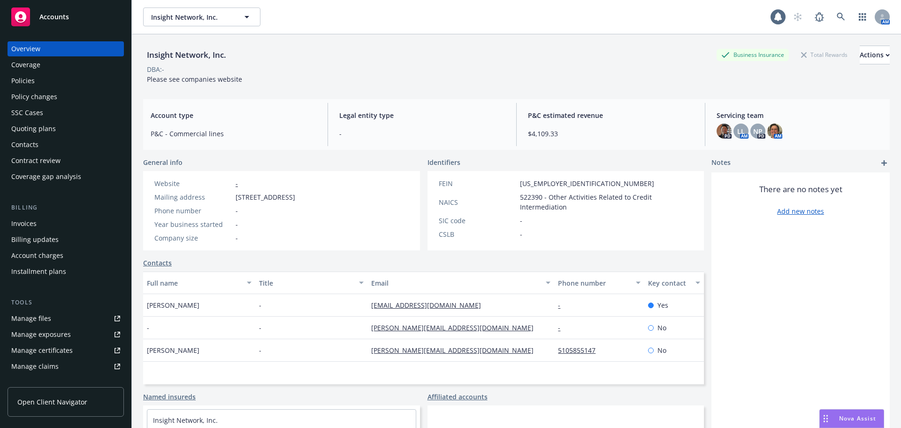
click at [36, 82] on div "Policies" at bounding box center [65, 80] width 109 height 15
